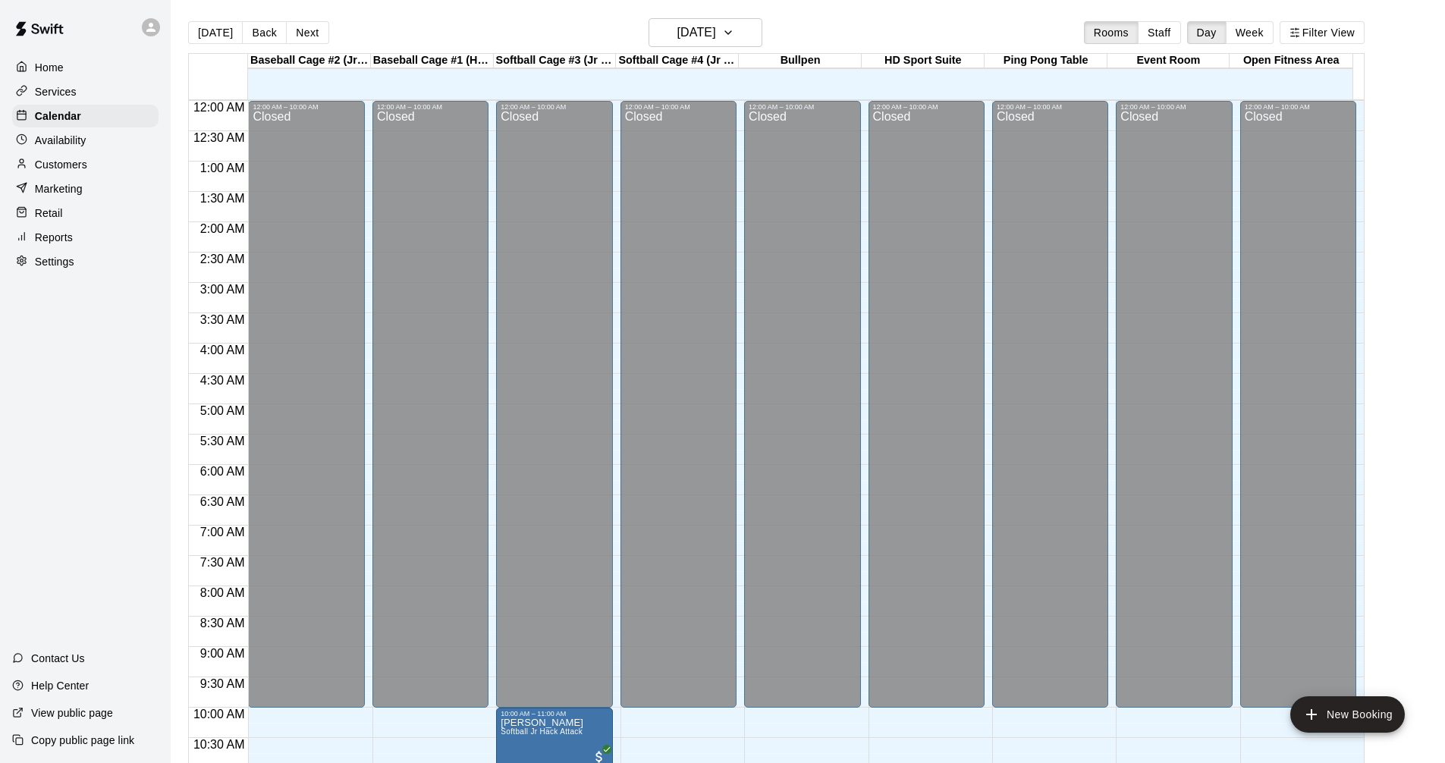
scroll to position [607, 0]
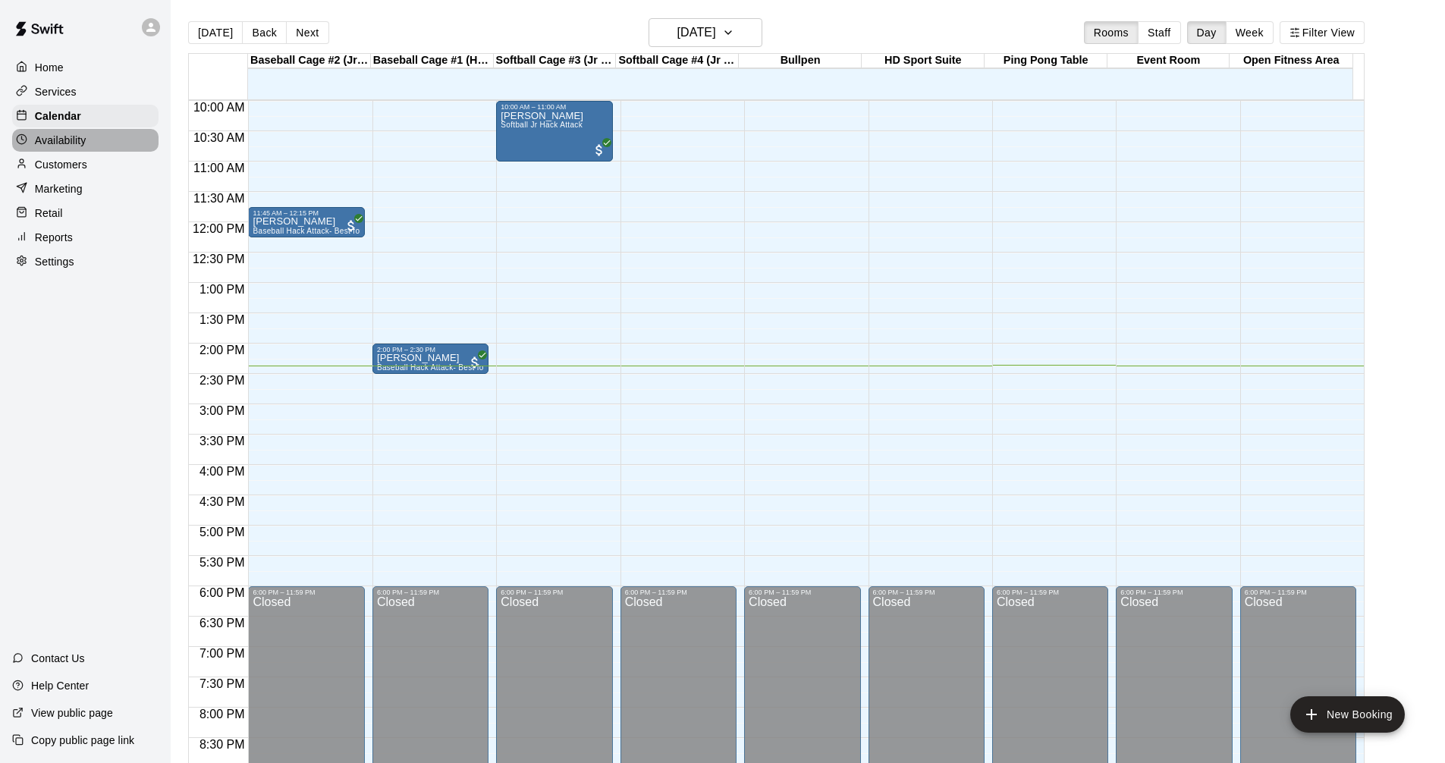
click at [63, 148] on p "Availability" at bounding box center [61, 140] width 52 height 15
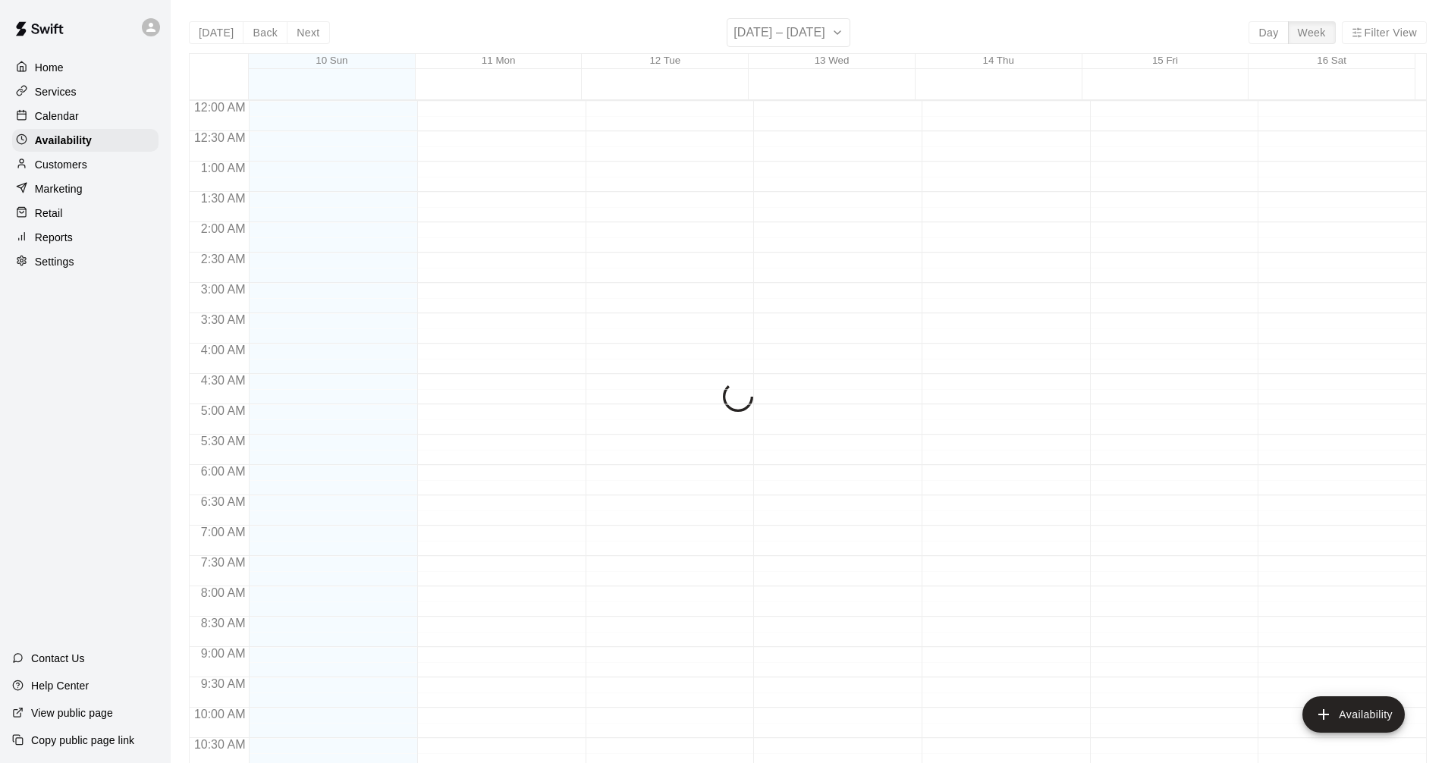
scroll to position [778, 0]
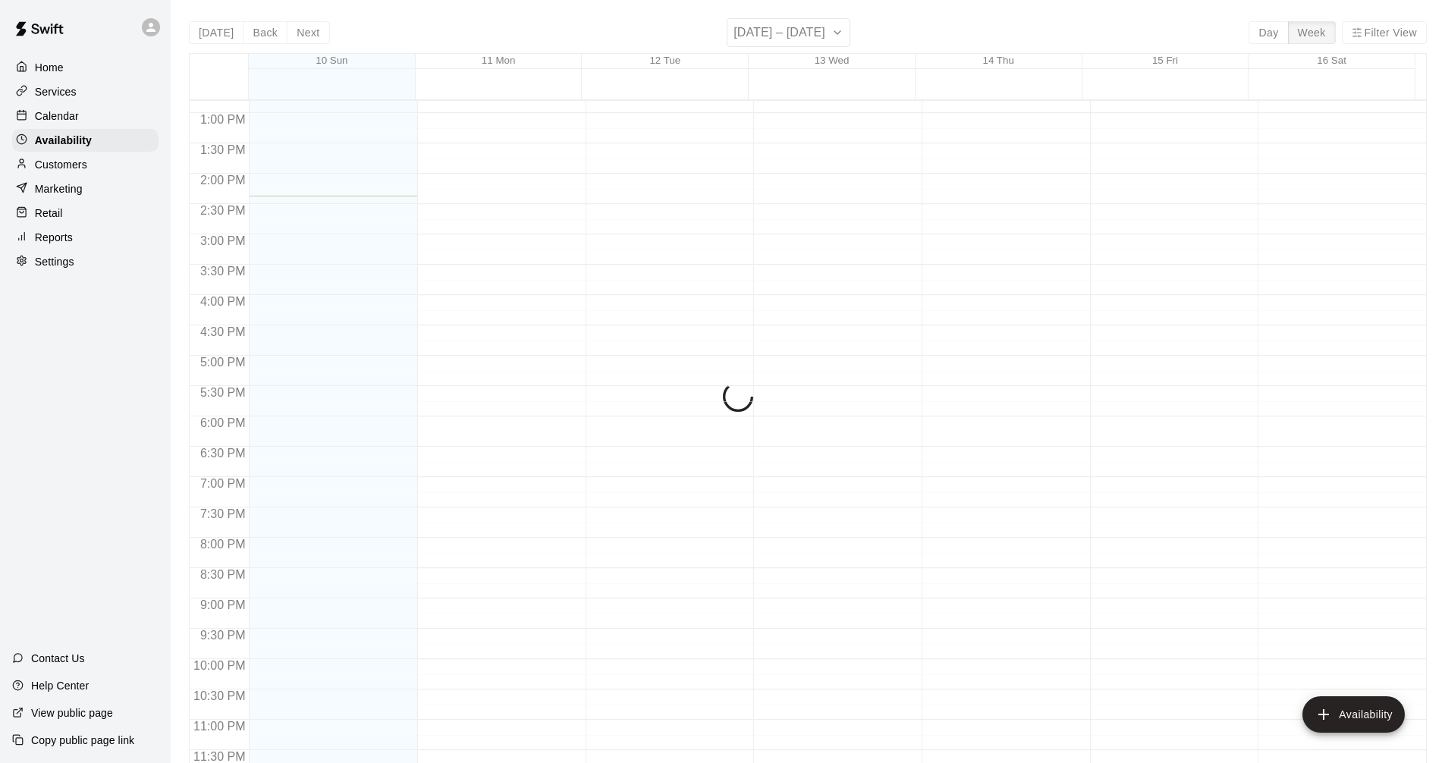
click at [75, 117] on p "Calendar" at bounding box center [57, 115] width 44 height 15
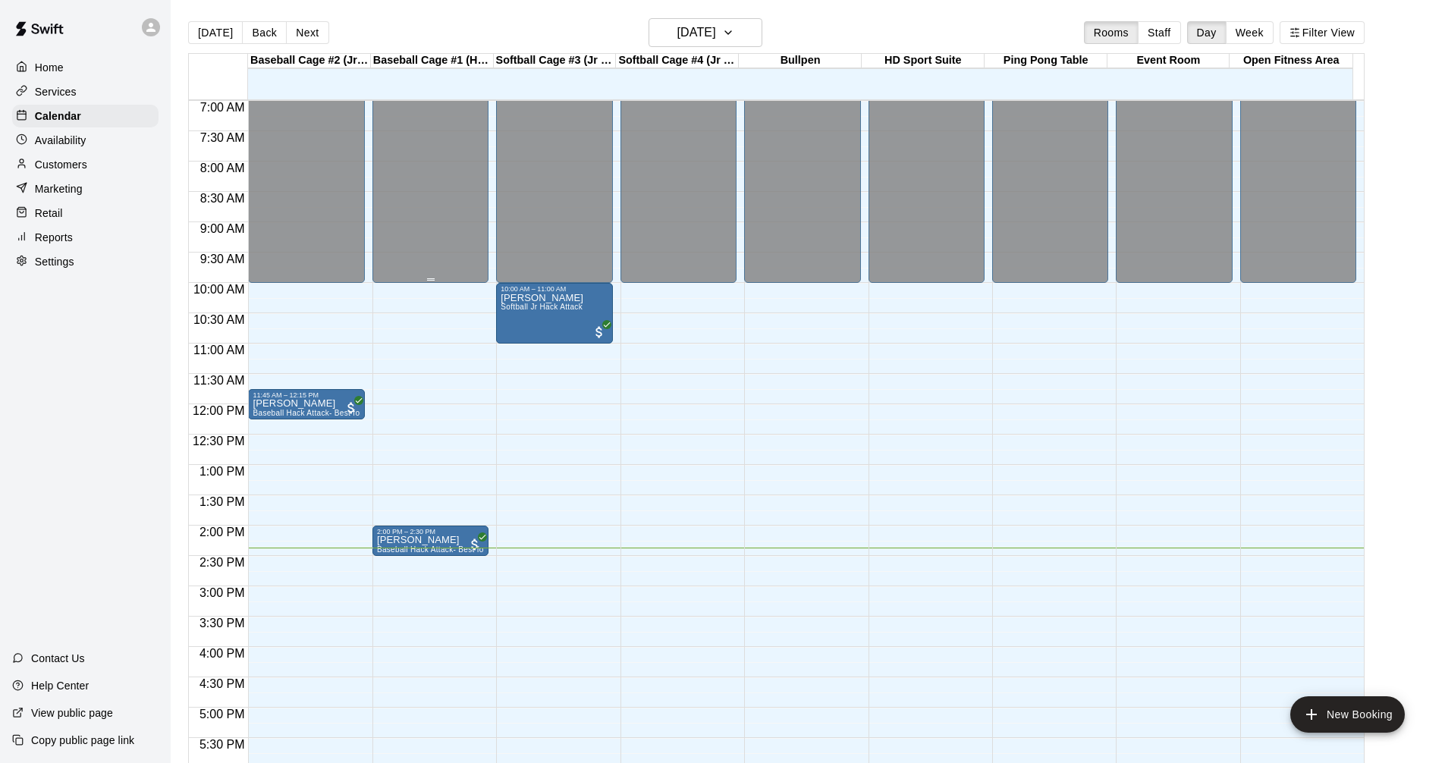
scroll to position [504, 0]
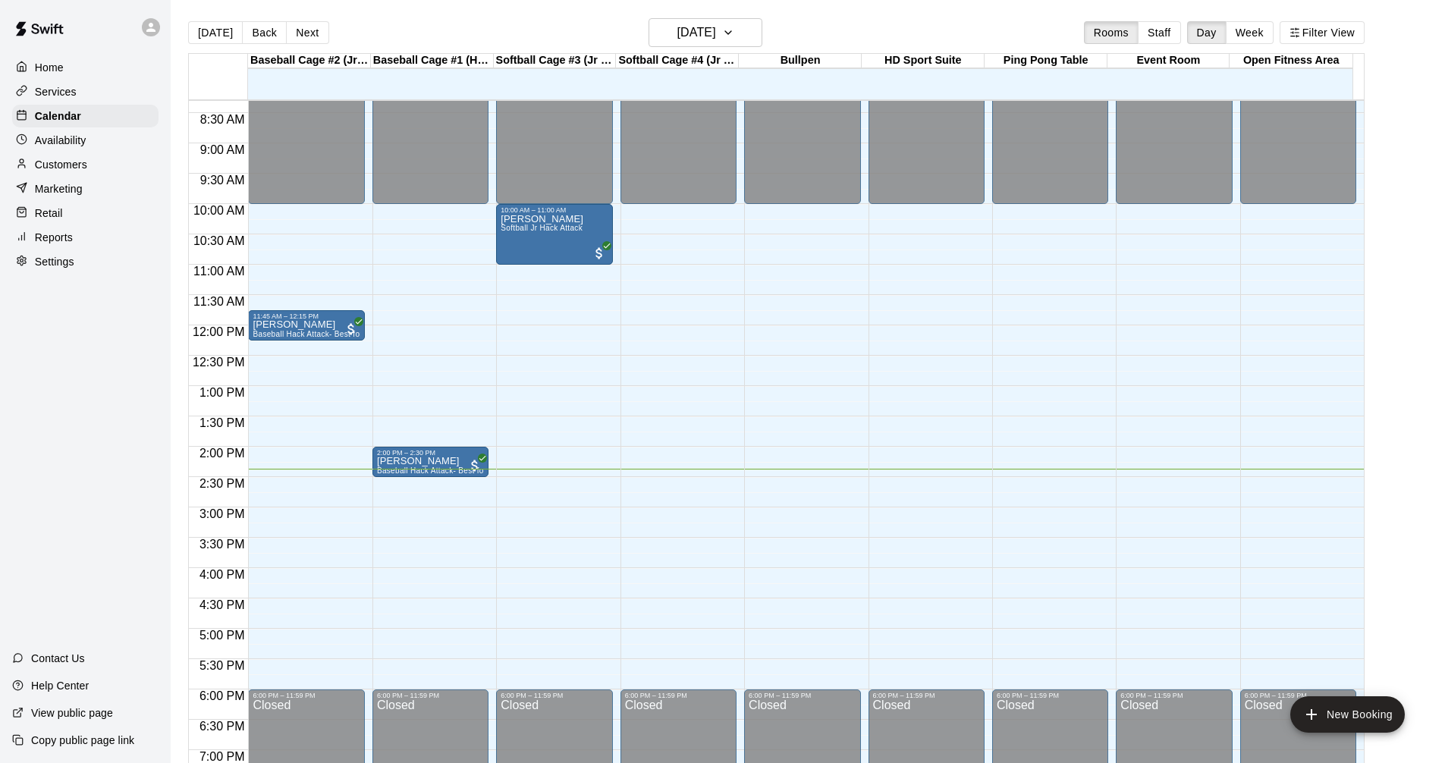
click at [310, 486] on div "12:00 AM – 10:00 AM Closed 11:45 AM – 12:15 PM [PERSON_NAME] Baseball Hack Atta…" at bounding box center [306, 325] width 116 height 1456
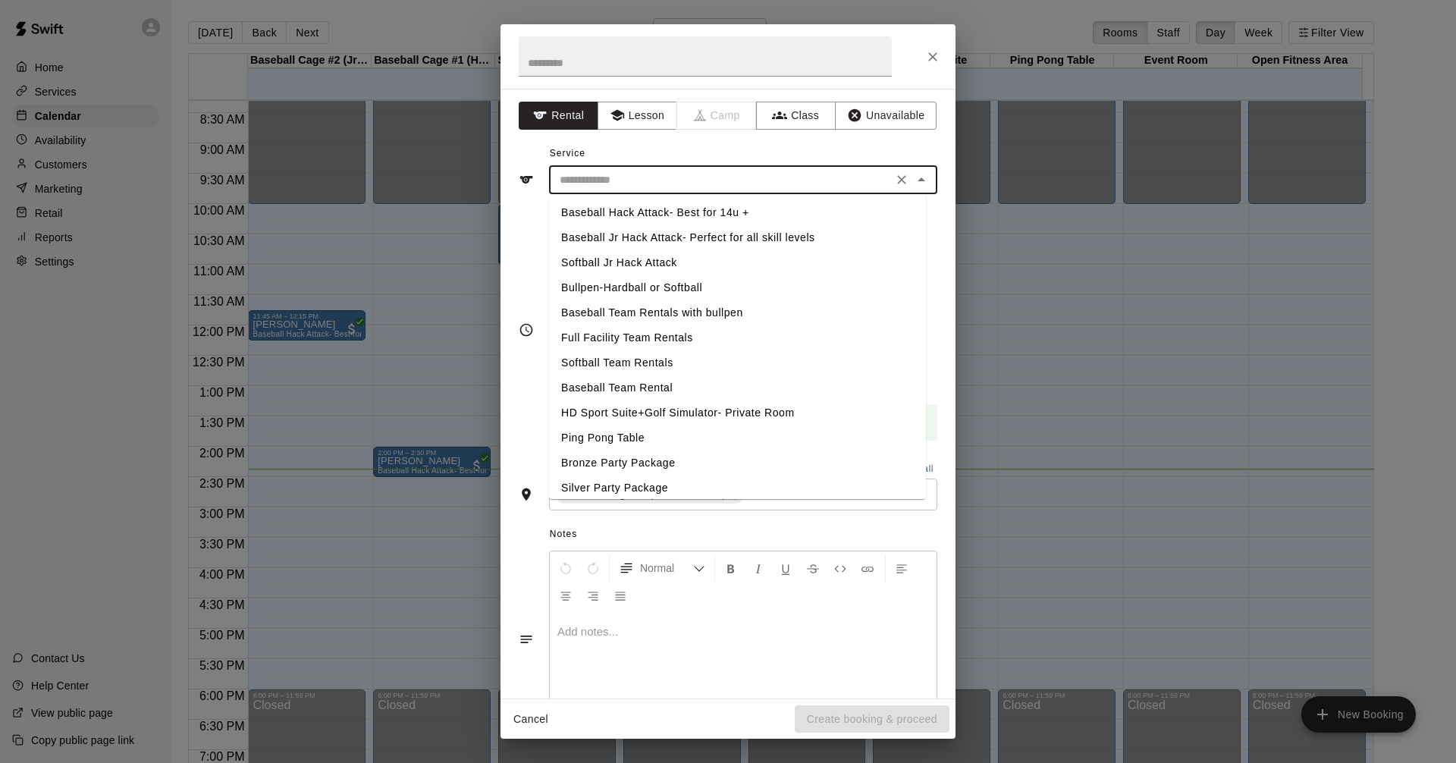
click at [640, 188] on input "text" at bounding box center [721, 180] width 335 height 19
click at [654, 232] on li "Baseball Jr Hack Attack- Perfect for all skill levels" at bounding box center [737, 237] width 377 height 25
type input "**********"
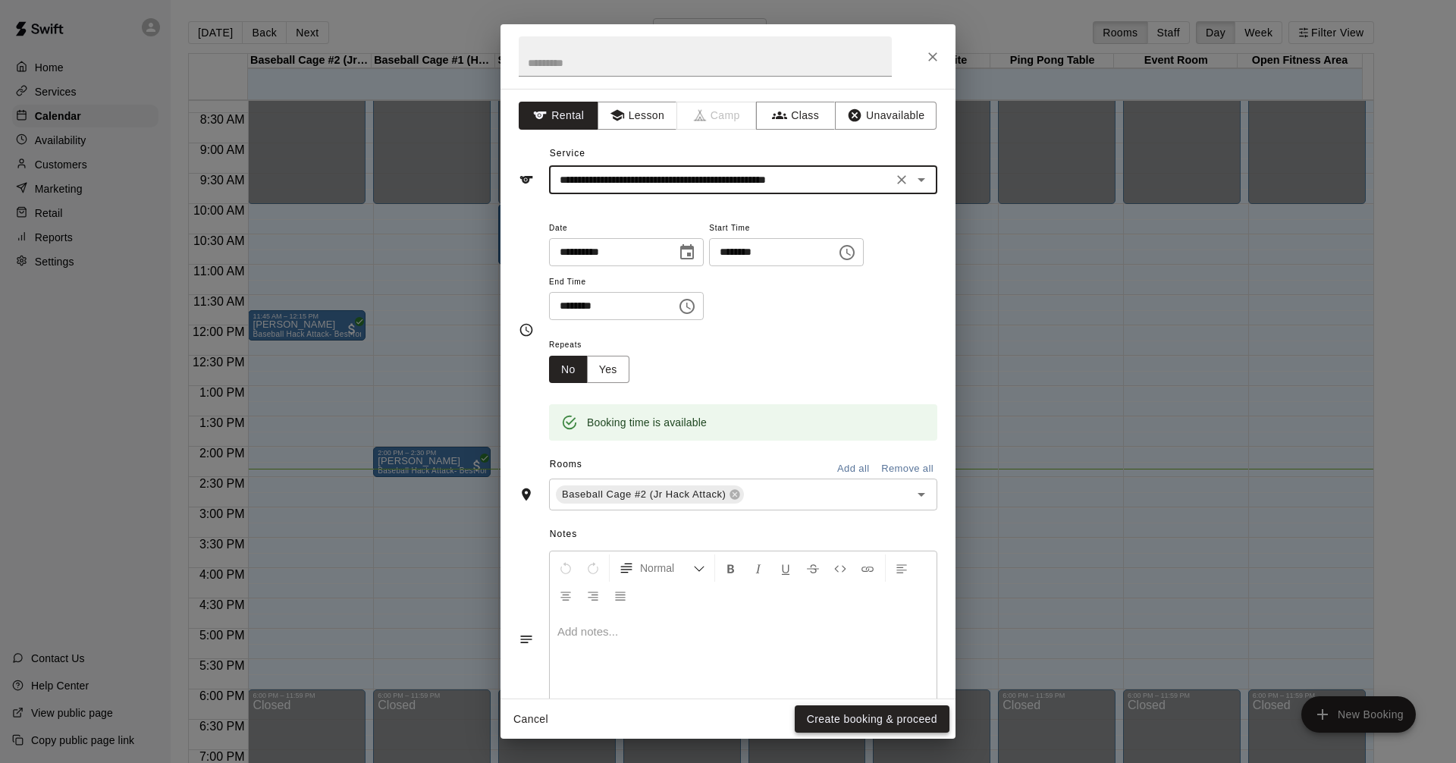
click at [880, 720] on button "Create booking & proceed" at bounding box center [872, 719] width 155 height 28
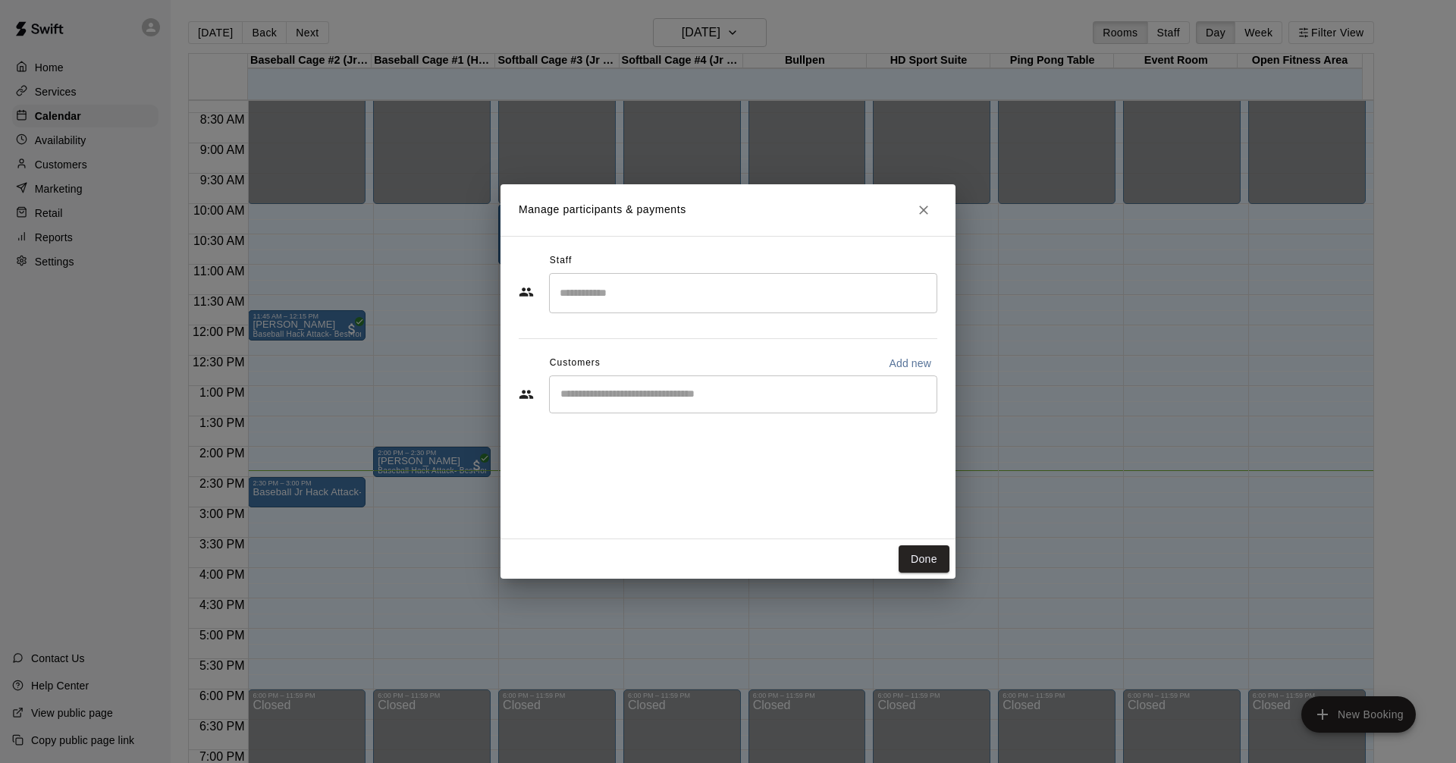
click at [731, 402] on div "​" at bounding box center [743, 394] width 388 height 38
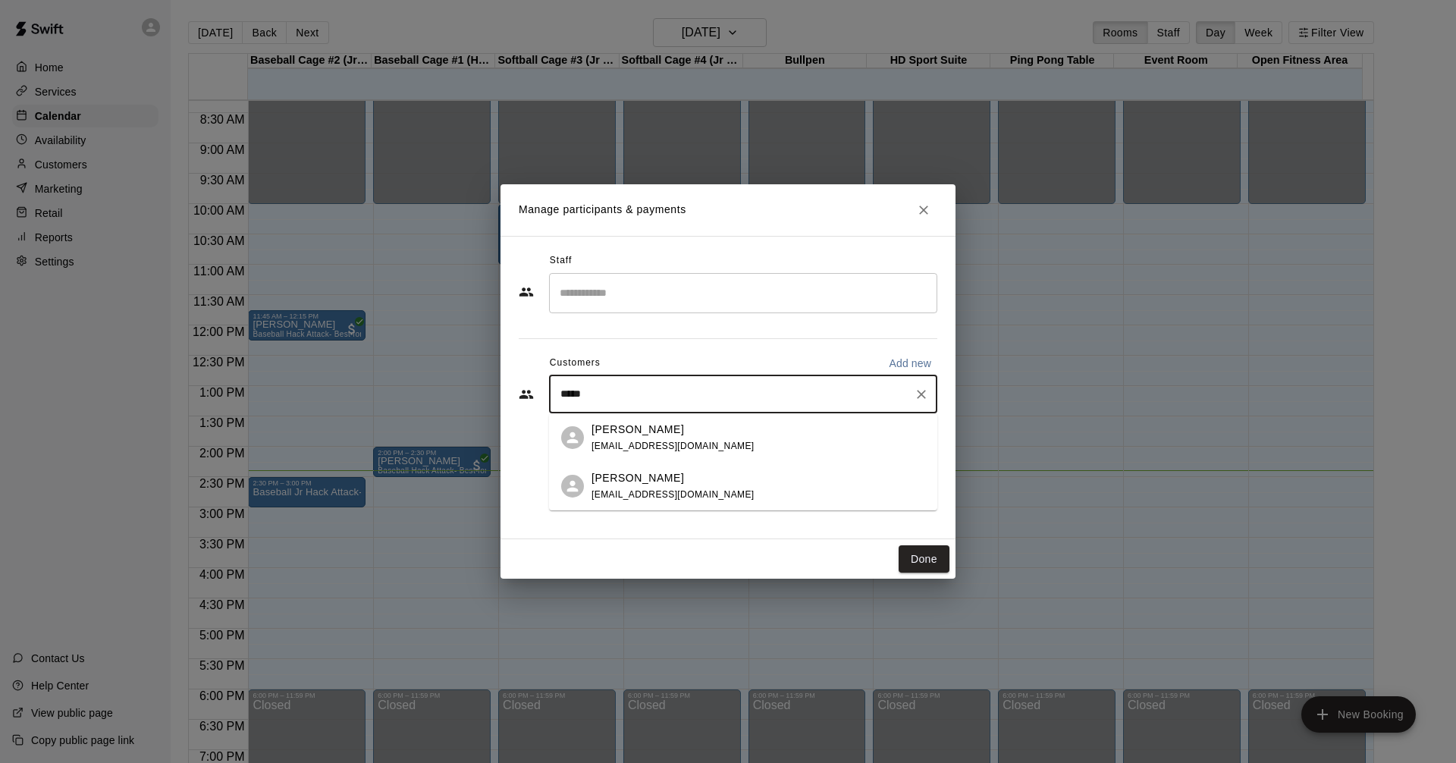
type input "*****"
click at [704, 445] on span "[EMAIL_ADDRESS][DOMAIN_NAME]" at bounding box center [673, 446] width 163 height 11
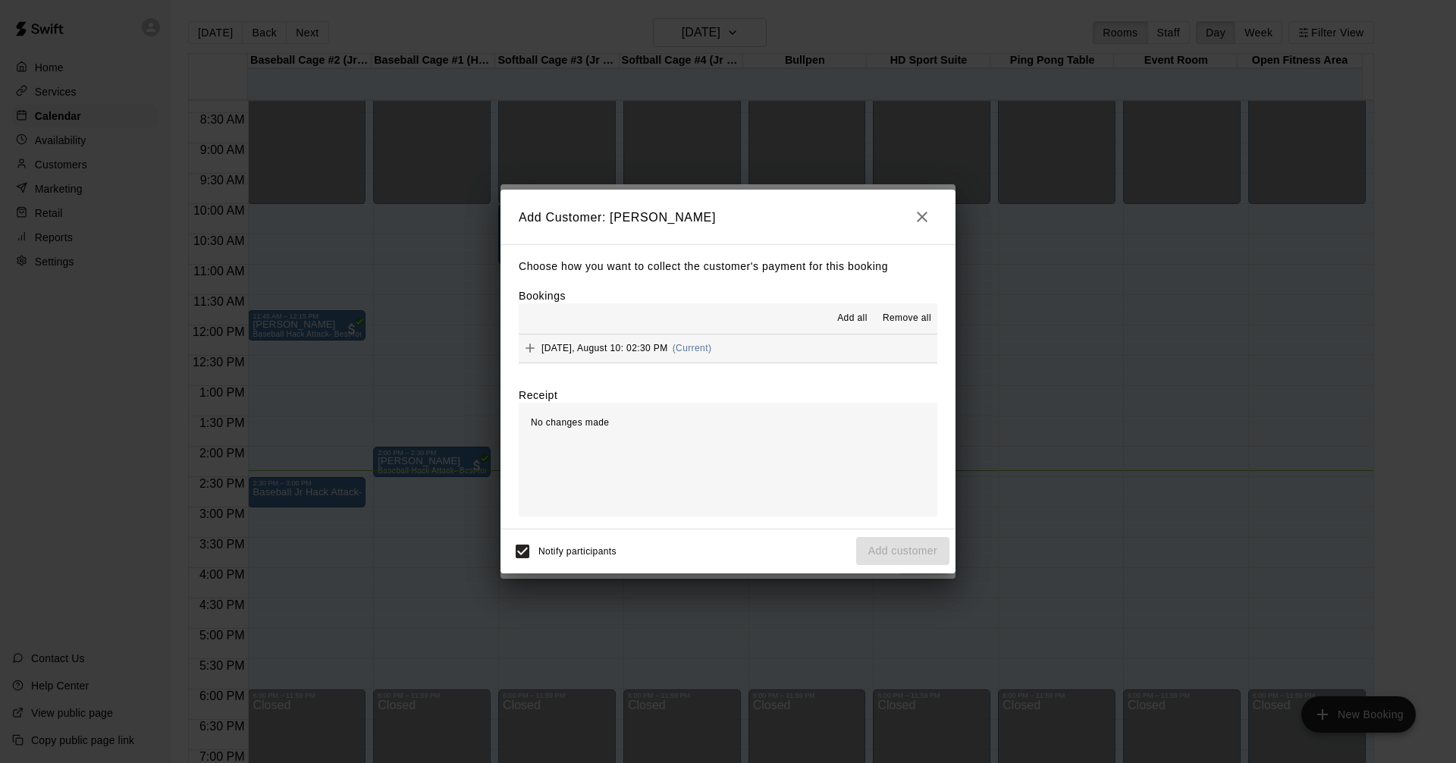
click at [810, 357] on button "[DATE], August 10: 02:30 PM (Current)" at bounding box center [728, 349] width 419 height 28
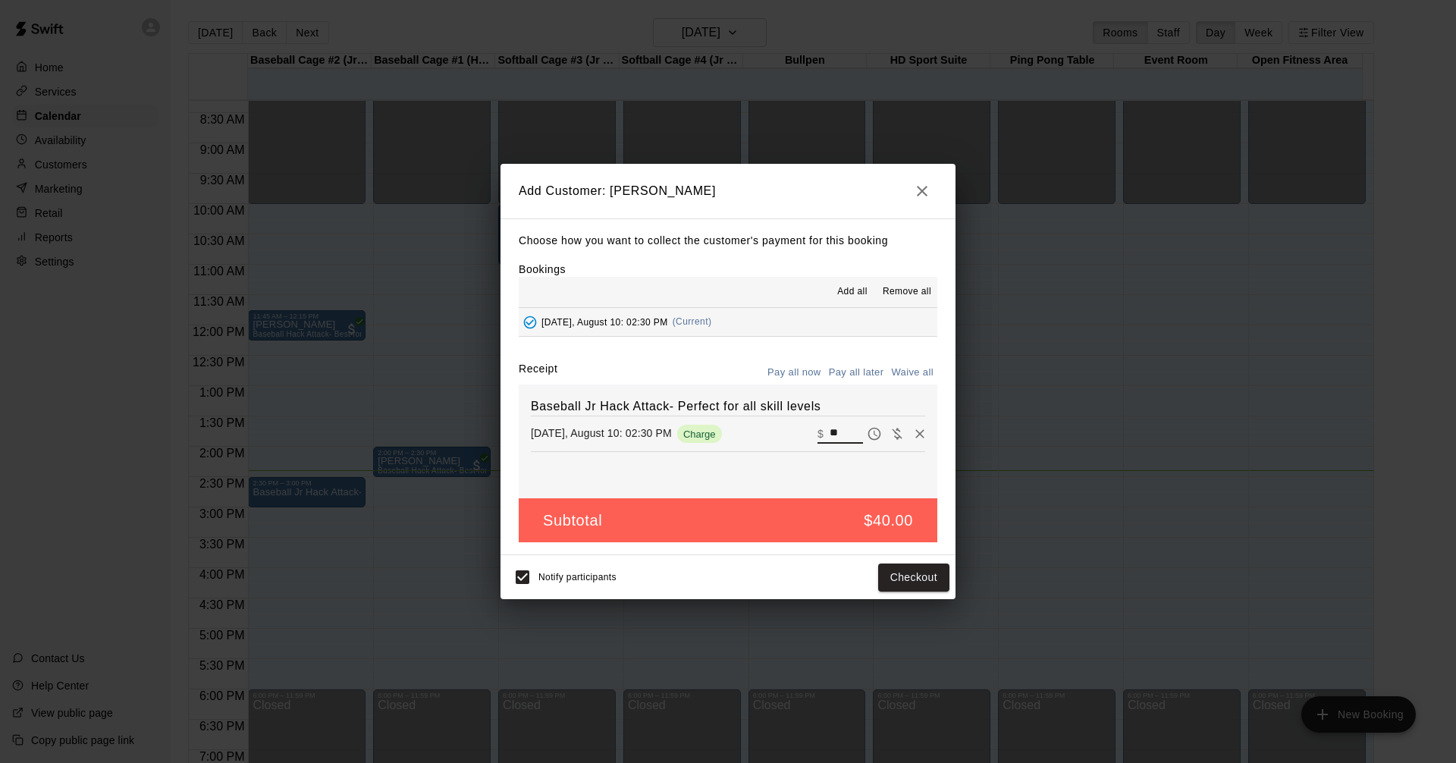
drag, startPoint x: 840, startPoint y: 428, endPoint x: 721, endPoint y: 415, distance: 119.0
click at [781, 430] on div "[DATE], August 10: 02:30 PM Charge ​ $ **" at bounding box center [728, 434] width 394 height 23
type input "*"
click at [847, 489] on div "Baseball Jr Hack Attack- Perfect for all skill levels [DATE], August 10: 02:30 …" at bounding box center [728, 442] width 419 height 114
click at [909, 574] on button "Add customer" at bounding box center [902, 578] width 93 height 28
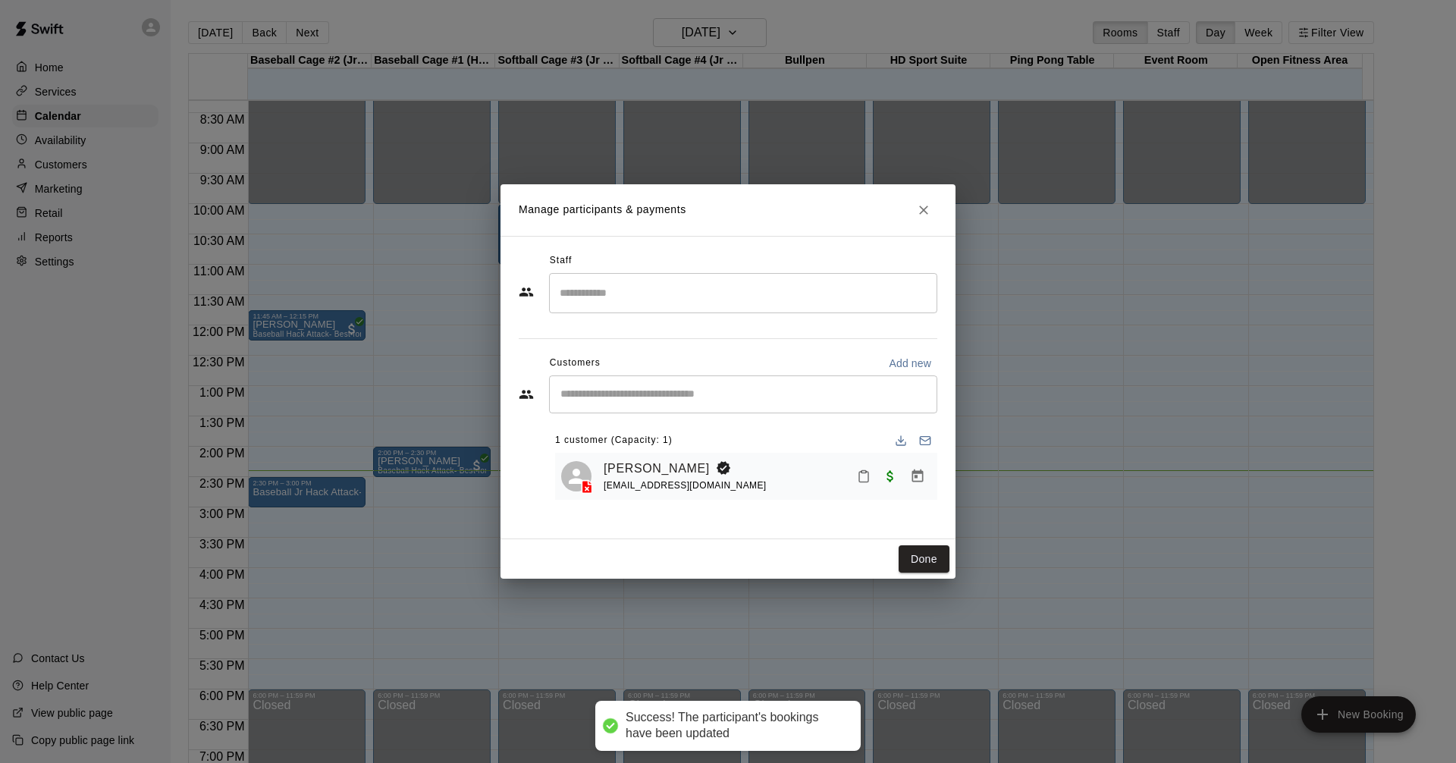
click at [928, 481] on button "Manage bookings & payment" at bounding box center [917, 476] width 27 height 27
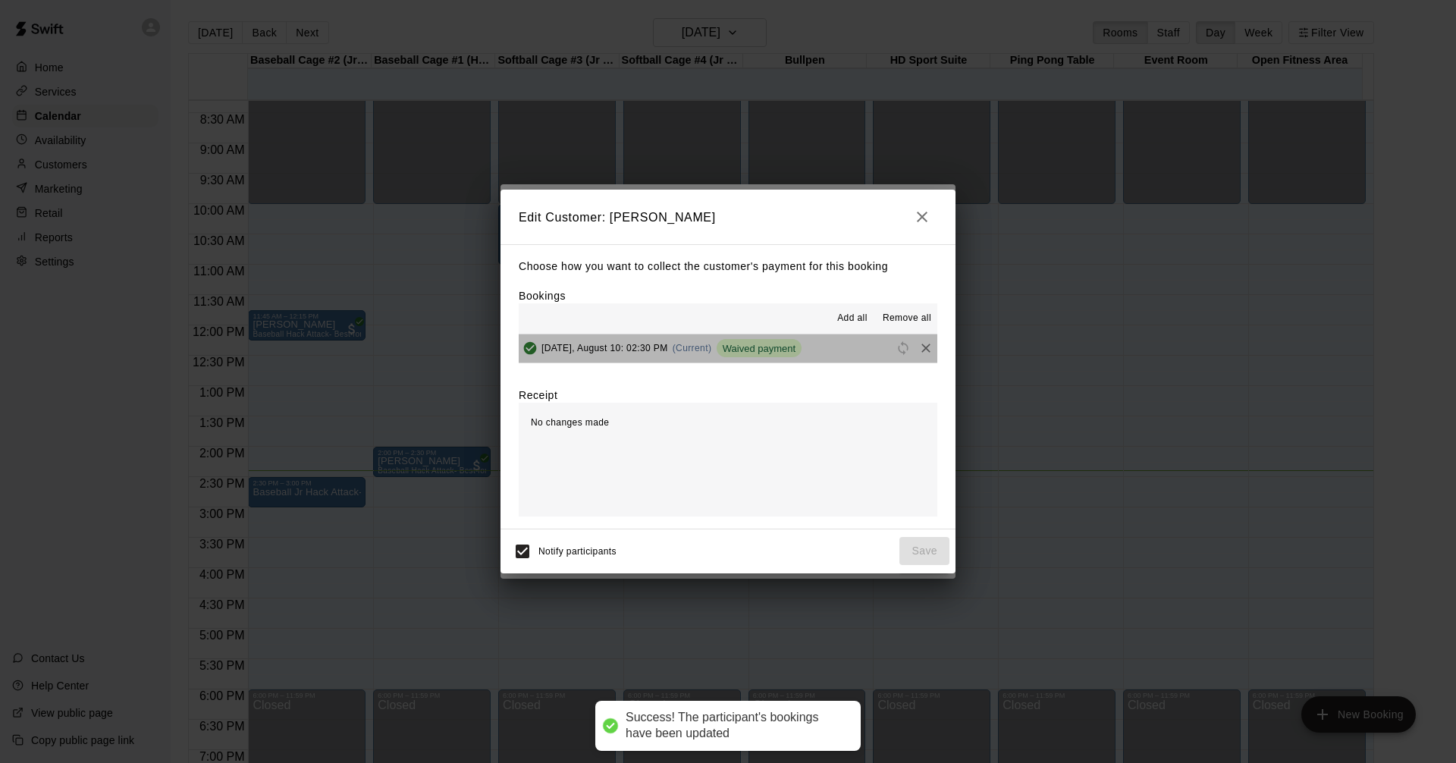
click at [850, 357] on button "[DATE], August 10: 02:30 PM (Current) Waived payment" at bounding box center [728, 349] width 419 height 28
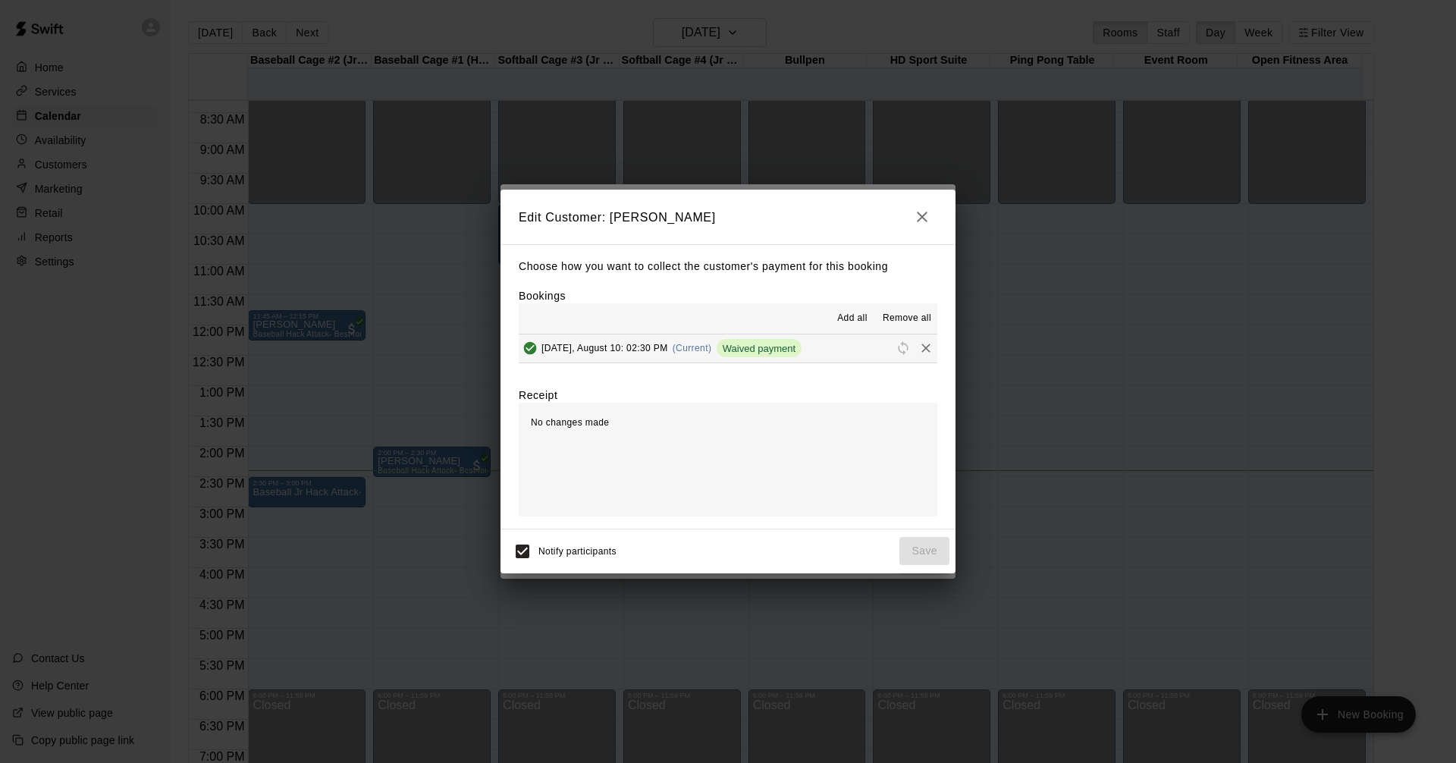
click at [923, 558] on div "Notify participants Save" at bounding box center [728, 552] width 443 height 32
click at [928, 222] on icon "button" at bounding box center [922, 217] width 18 height 18
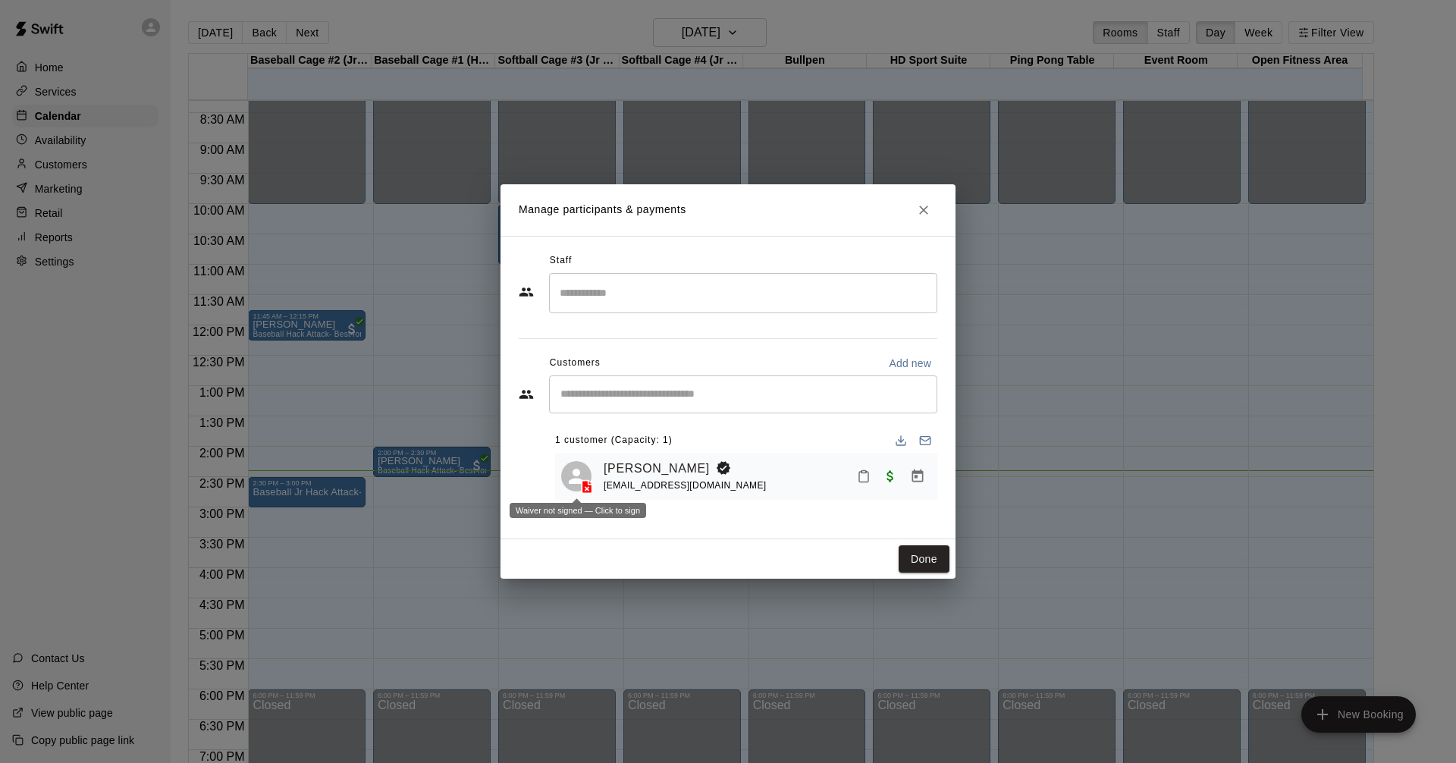
click at [583, 490] on icon at bounding box center [588, 487] width 10 height 13
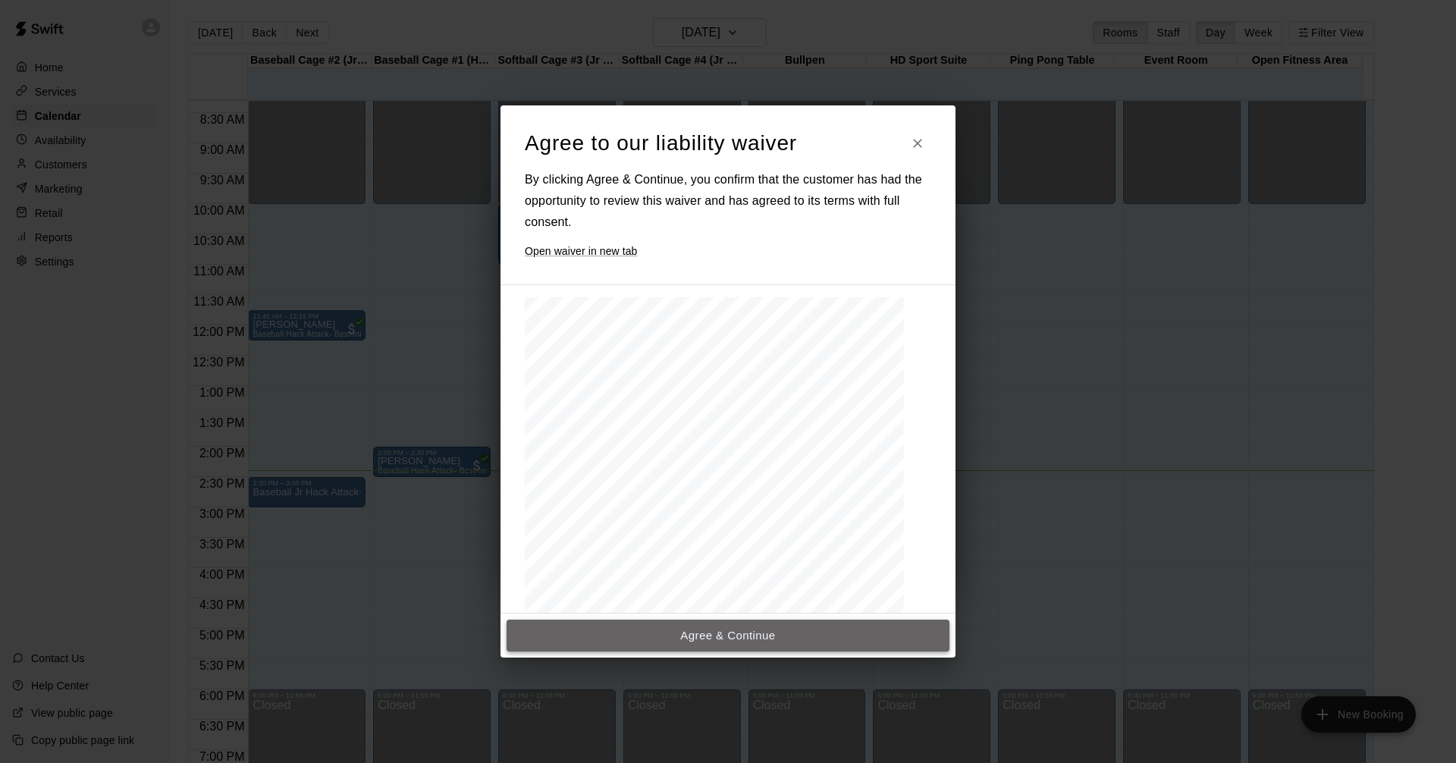
click at [674, 633] on button "Agree & Continue" at bounding box center [728, 636] width 443 height 32
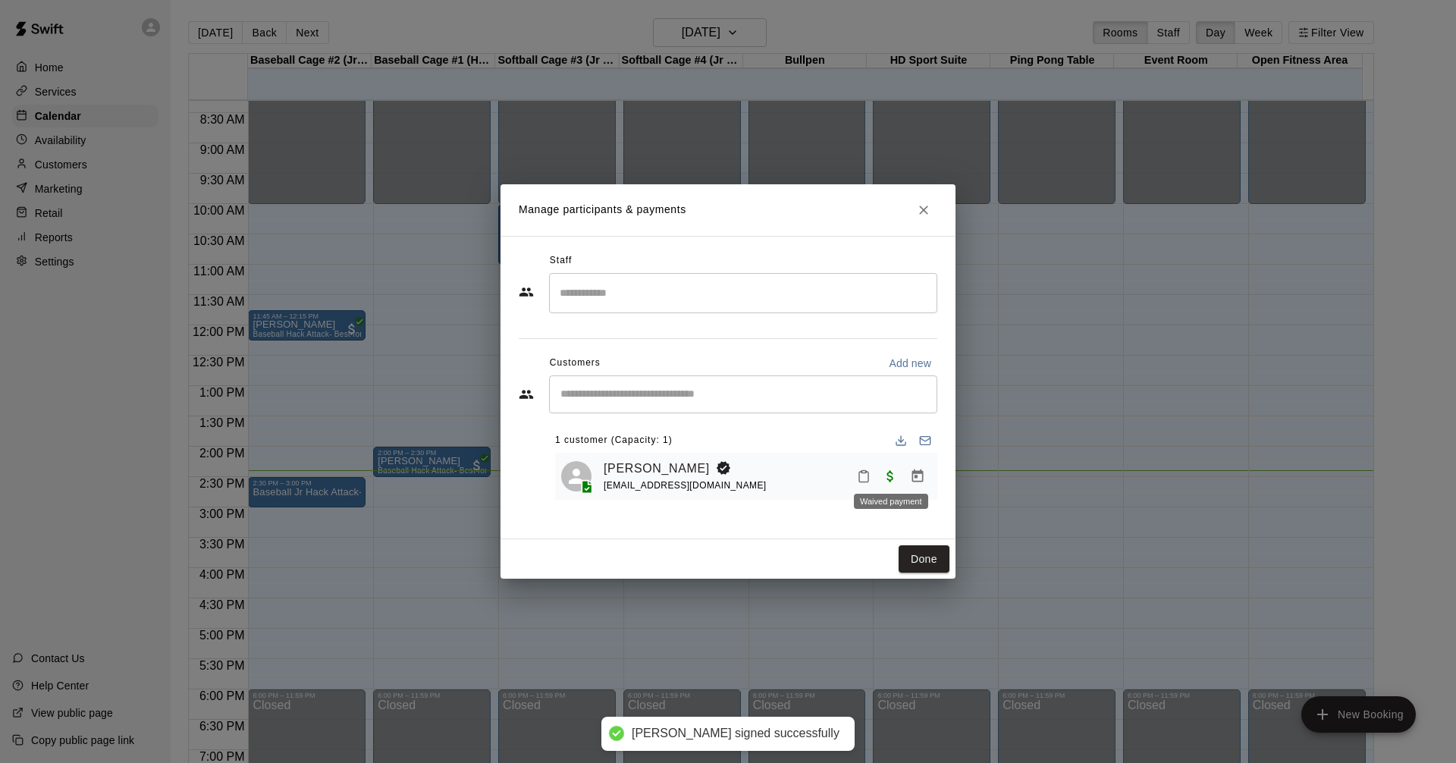
click at [882, 479] on span "Waived payment" at bounding box center [890, 475] width 27 height 13
click at [891, 478] on span "Waived payment" at bounding box center [890, 475] width 27 height 13
click at [925, 564] on button "Done" at bounding box center [924, 559] width 51 height 28
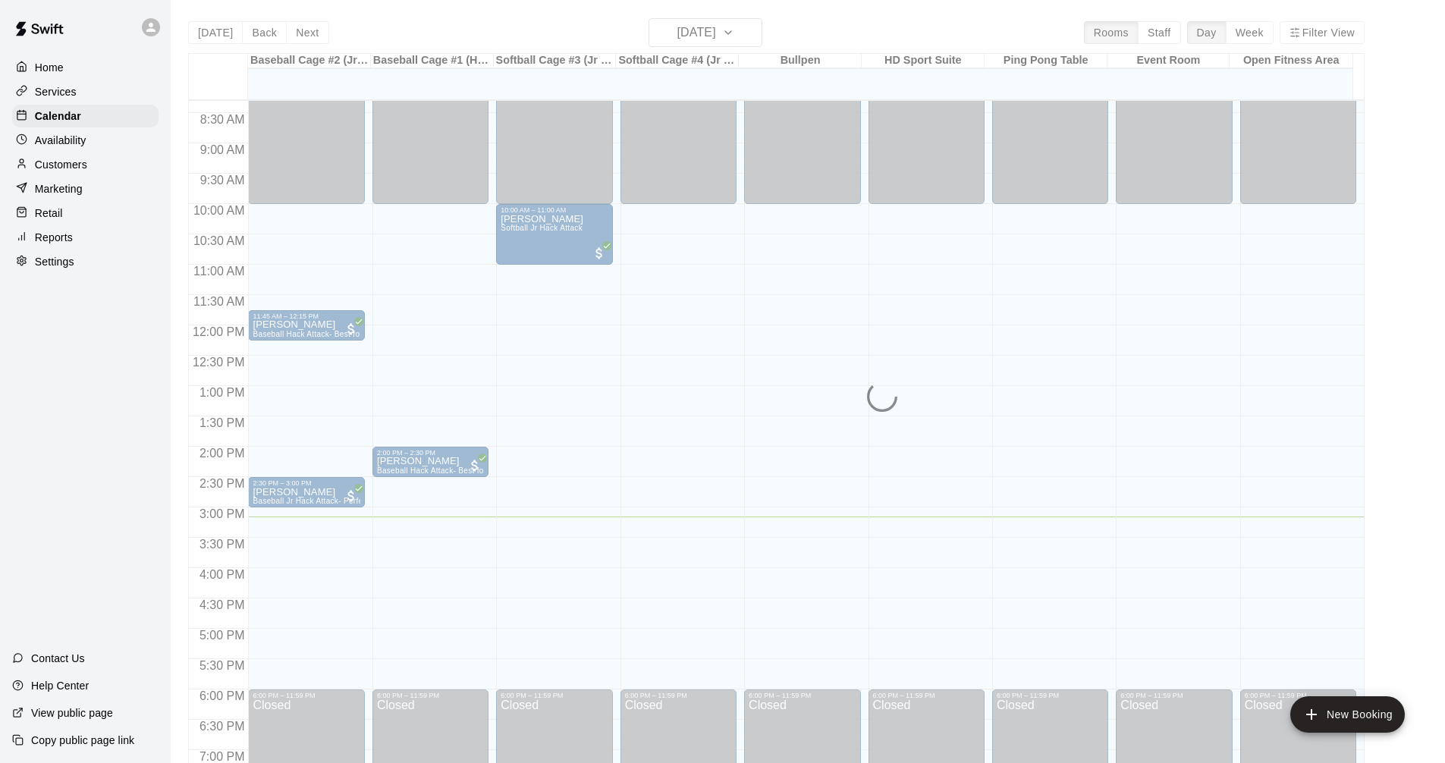
click at [55, 101] on div "Services" at bounding box center [85, 91] width 146 height 23
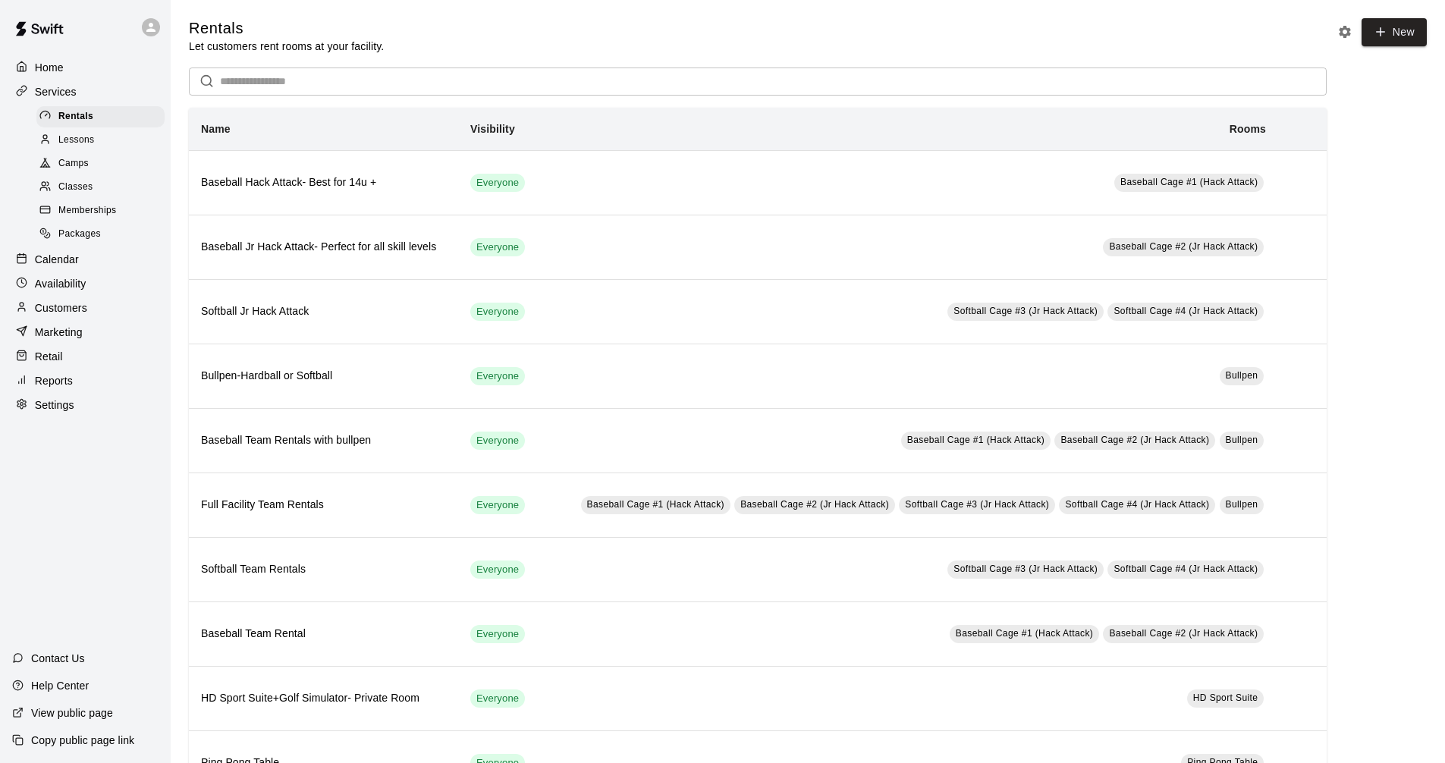
click at [57, 267] on p "Calendar" at bounding box center [57, 259] width 44 height 15
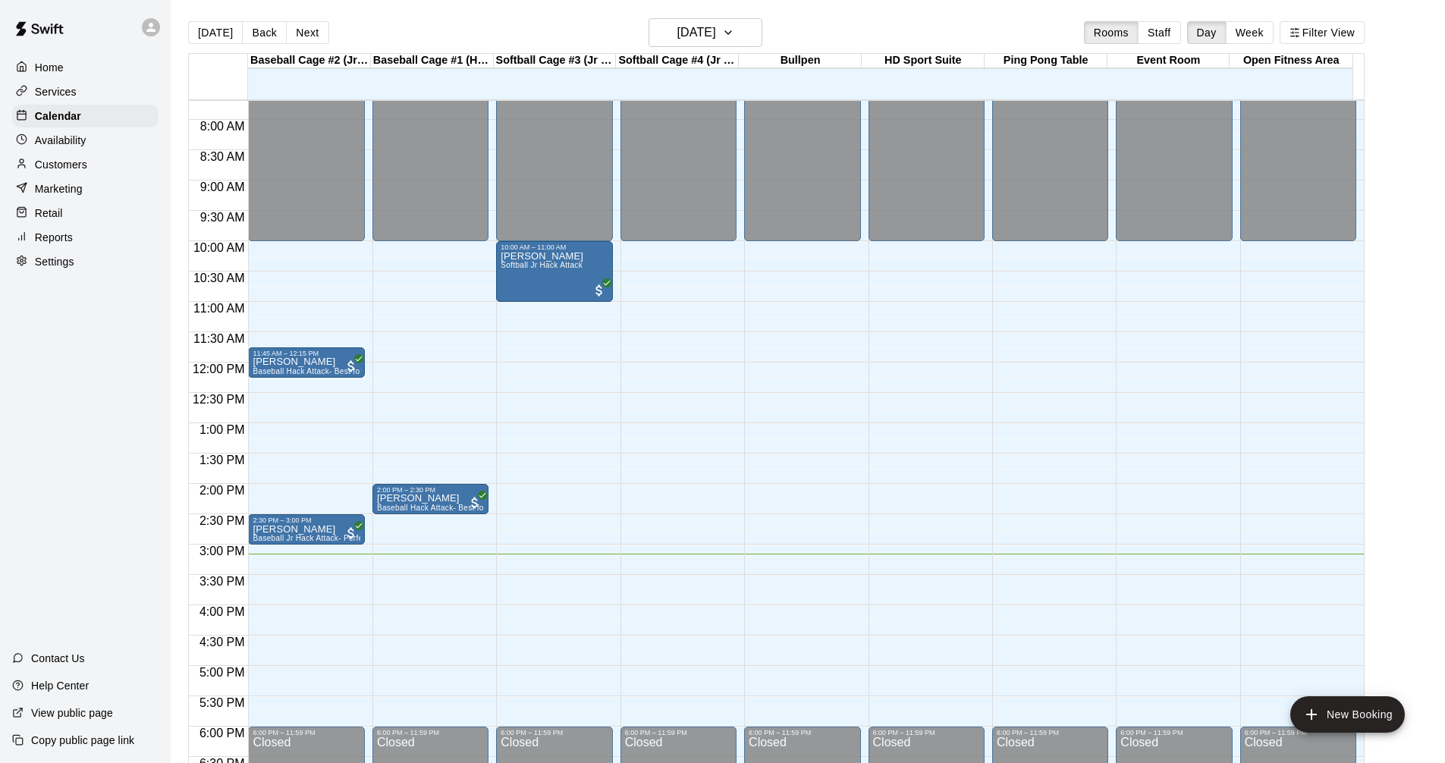
scroll to position [475, 0]
